Goal: Check status: Check status

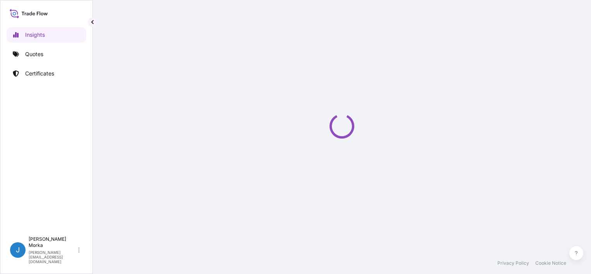
select select "2025"
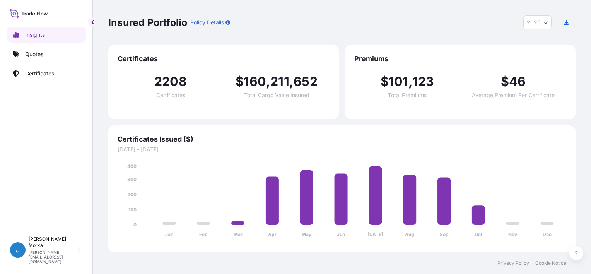
click at [47, 50] on link "Quotes" at bounding box center [47, 53] width 80 height 15
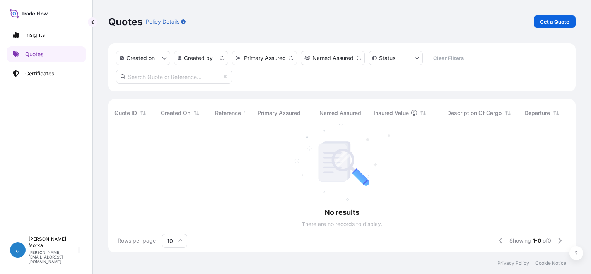
scroll to position [6, 6]
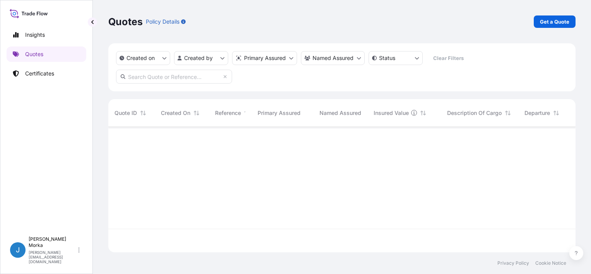
click at [168, 78] on input "text" at bounding box center [174, 77] width 116 height 14
paste input "S02061135"
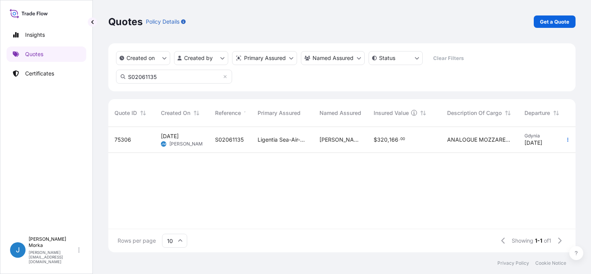
type input "S02061135"
click at [272, 147] on div "Ligentia Sea-Air-Rail Sp. z o.o." at bounding box center [282, 140] width 62 height 26
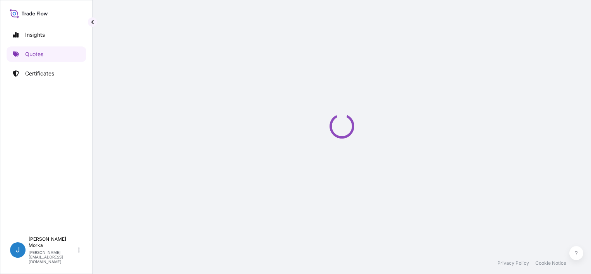
select select "Road / [GEOGRAPHIC_DATA]"
select select "Sea"
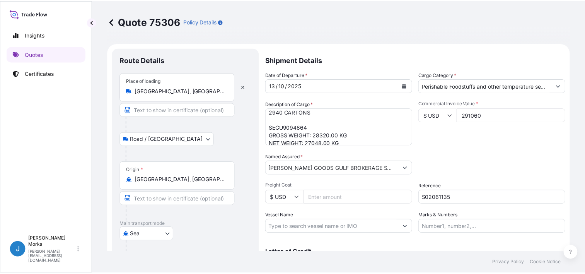
scroll to position [93, 0]
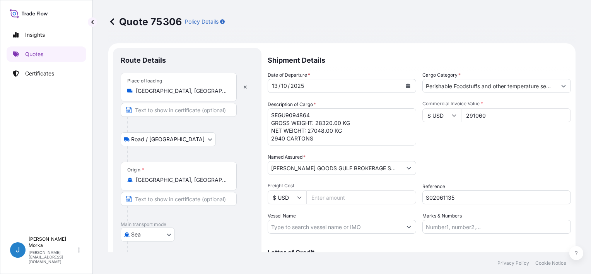
click at [354, 166] on input "[PERSON_NAME] GOODS GULF BROKERAGE SPC [GEOGRAPHIC_DATA]" at bounding box center [335, 168] width 134 height 14
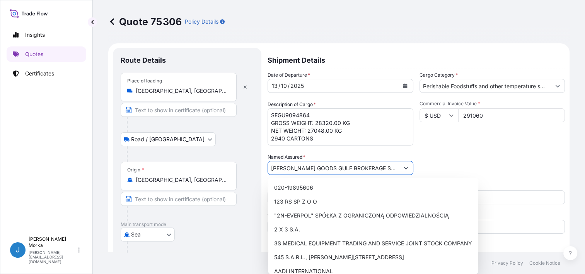
scroll to position [0, 39]
drag, startPoint x: 349, startPoint y: 166, endPoint x: 446, endPoint y: 167, distance: 97.8
click at [446, 167] on div "Date of Departure * [DATE] Cargo Category * Perishable Foodstuffs and other tem…" at bounding box center [415, 152] width 297 height 162
click at [475, 155] on div "Packing Category Type to search a container mode Please select a primary mode o…" at bounding box center [492, 164] width 146 height 22
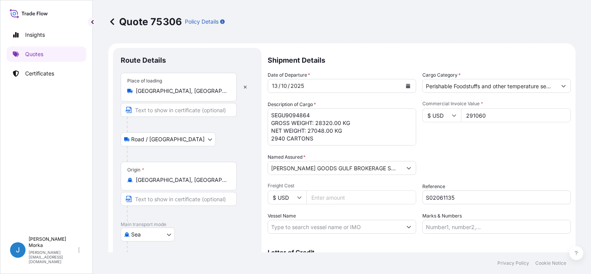
scroll to position [0, 0]
